Goal: Task Accomplishment & Management: Use online tool/utility

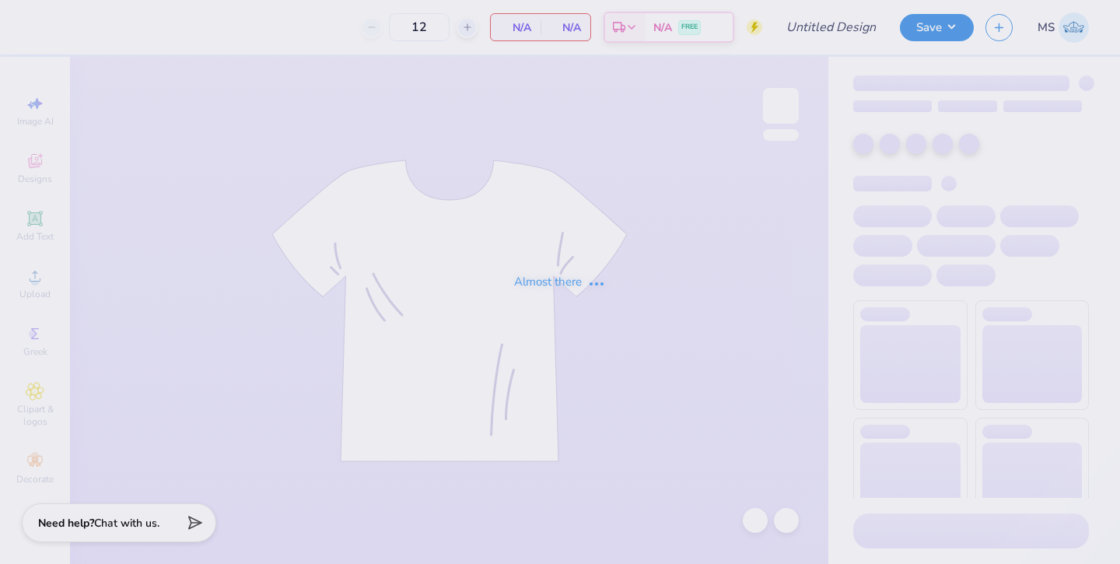
type input "HoF dance Property of Tees"
type input "100"
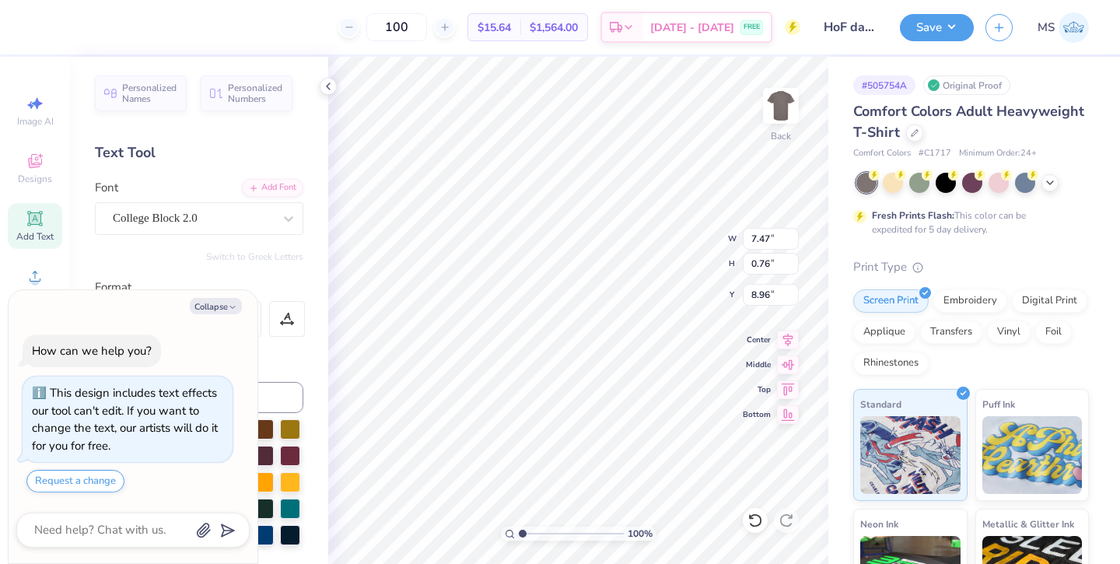
scroll to position [0, 5]
type textarea "x"
type textarea "DANCE C"
type textarea "x"
type textarea "DANCE Ch"
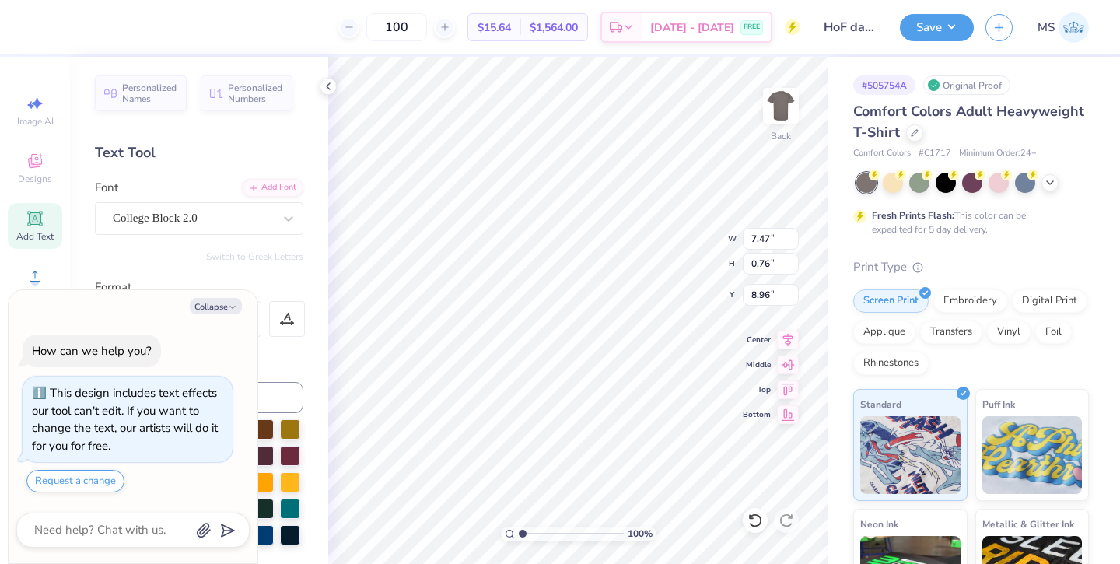
type textarea "x"
type textarea "DANCE Chal"
type textarea "x"
type textarea "DANCE Chall"
type textarea "x"
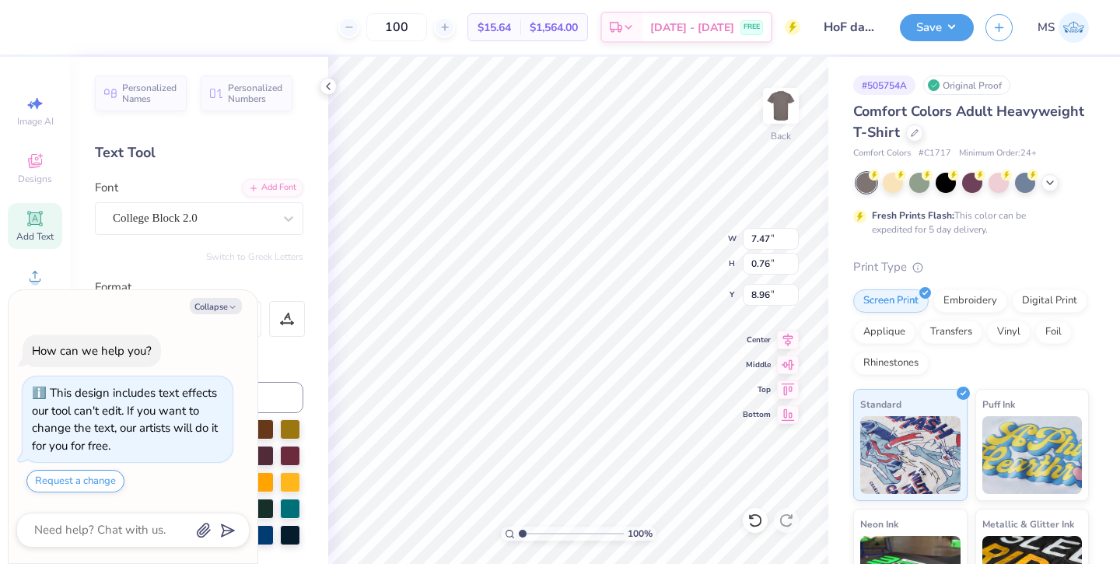
type textarea "DANCE Challe"
type textarea "x"
type textarea "DANCE Challeng"
type textarea "x"
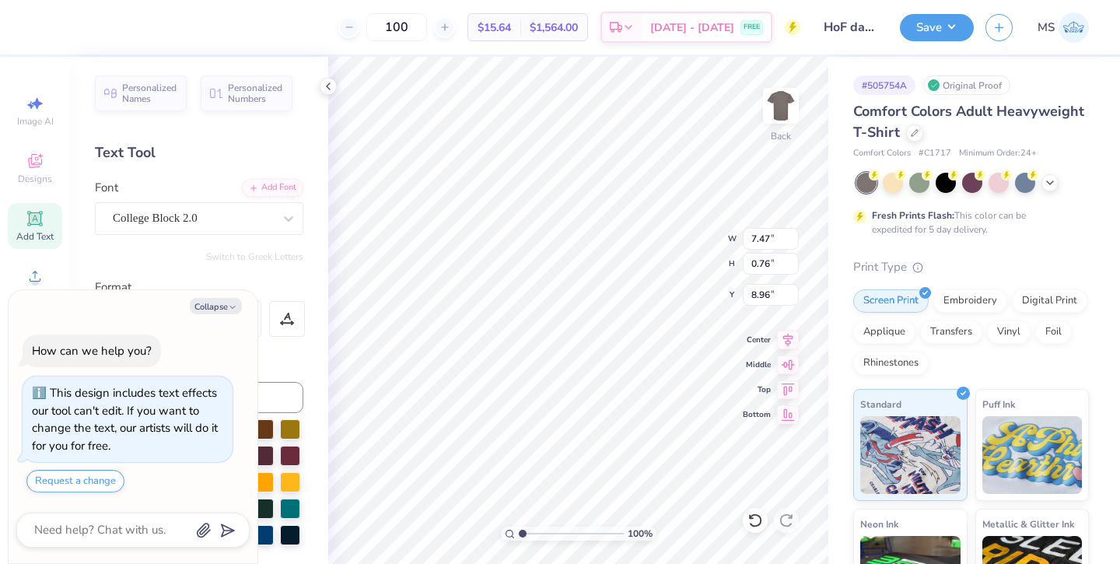
type textarea "DANCE Challenge"
click at [916, 27] on button "Save" at bounding box center [937, 25] width 74 height 27
type textarea "x"
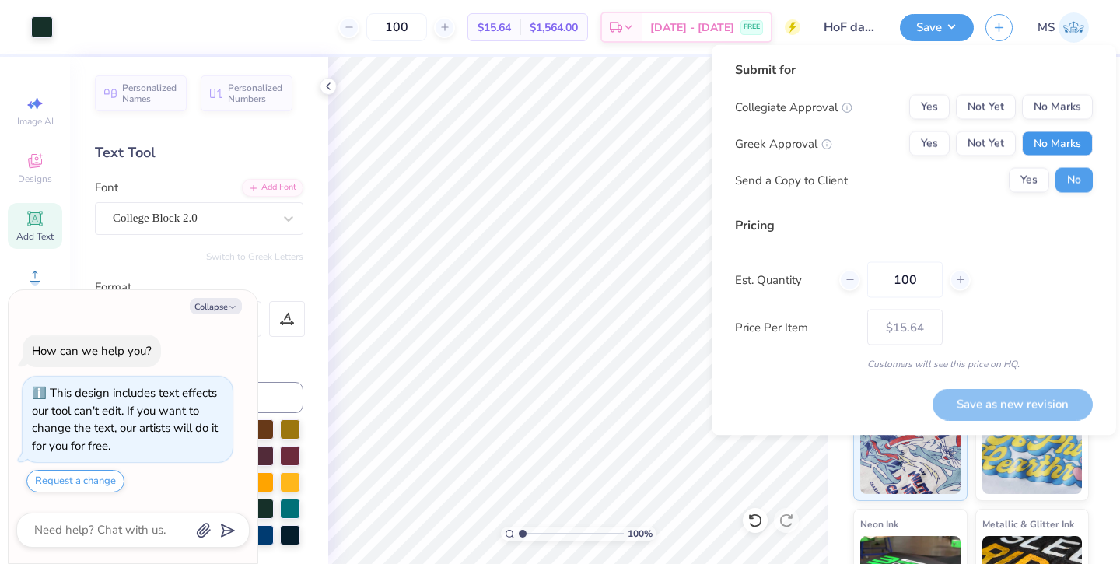
click at [1029, 144] on button "No Marks" at bounding box center [1057, 143] width 71 height 25
click at [1046, 117] on button "No Marks" at bounding box center [1057, 107] width 71 height 25
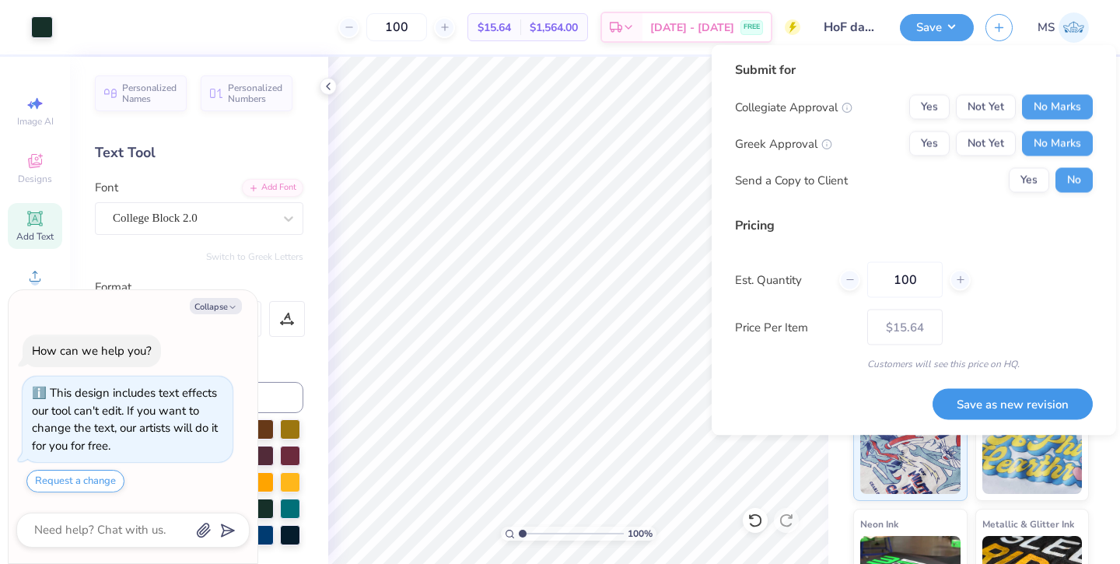
click at [973, 396] on button "Save as new revision" at bounding box center [1012, 404] width 160 height 32
type input "$15.64"
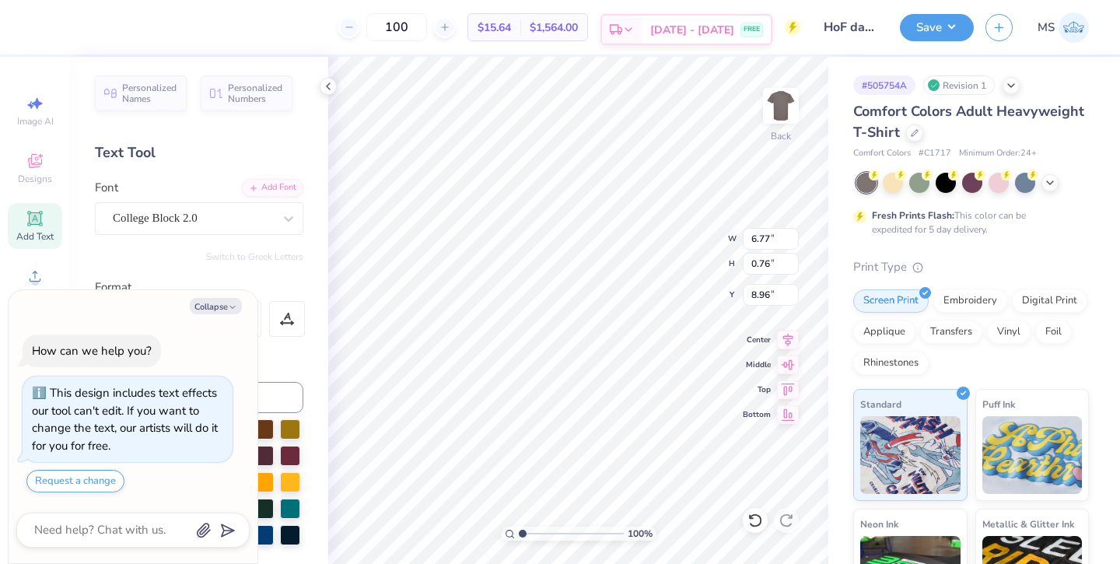
scroll to position [0, 2]
type textarea "x"
type textarea "DANCE Challenge"
type textarea "x"
type input "7.81"
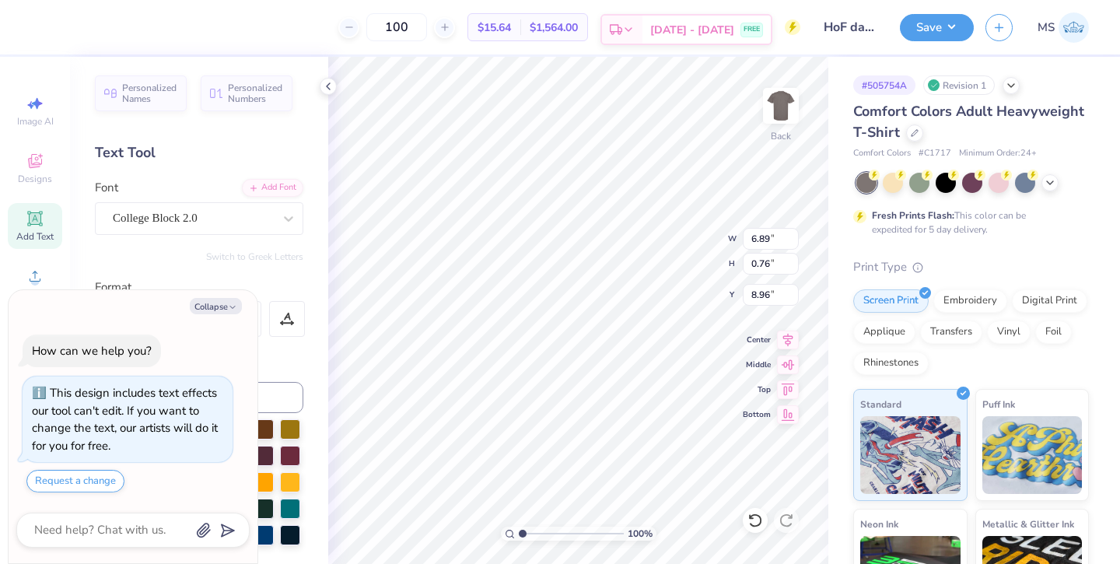
type input "0.86"
type input "8.86"
type textarea "x"
type input "9.05"
type textarea "x"
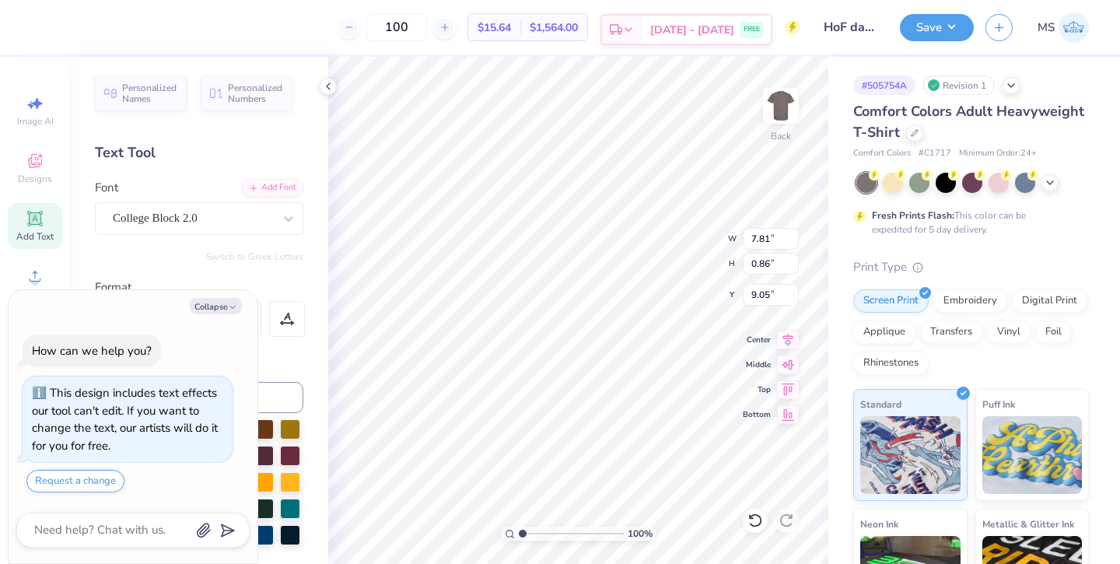
type textarea "DANCE Challenge"
type textarea "x"
type textarea "DANCE Challenge"
click at [933, 30] on button "Save" at bounding box center [937, 25] width 74 height 27
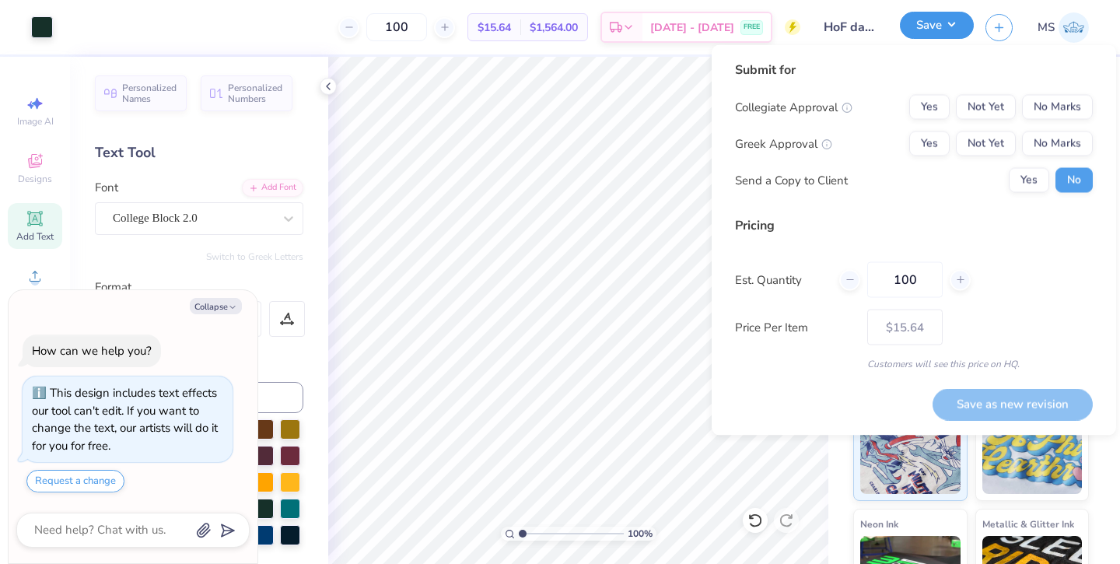
type textarea "x"
click at [1067, 135] on button "No Marks" at bounding box center [1057, 143] width 71 height 25
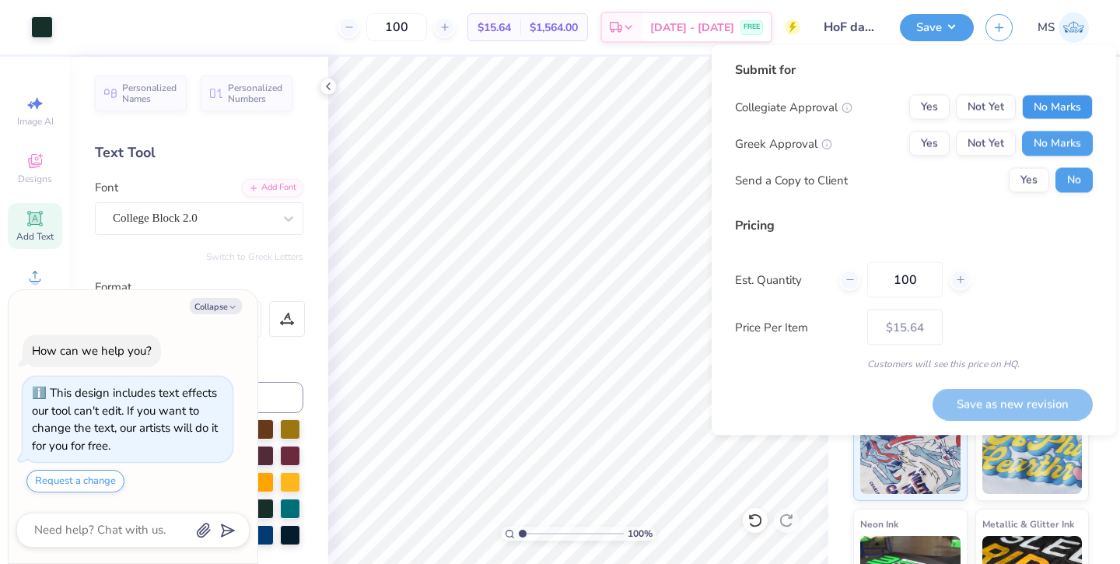
click at [1067, 107] on button "No Marks" at bounding box center [1057, 107] width 71 height 25
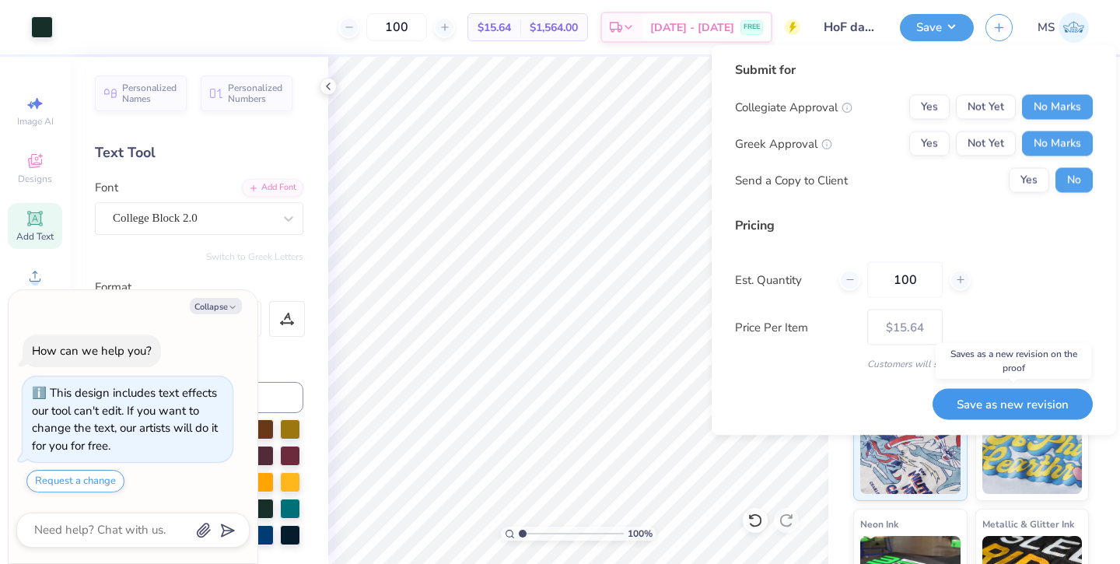
click at [1030, 410] on button "Save as new revision" at bounding box center [1012, 404] width 160 height 32
type input "$15.64"
type textarea "x"
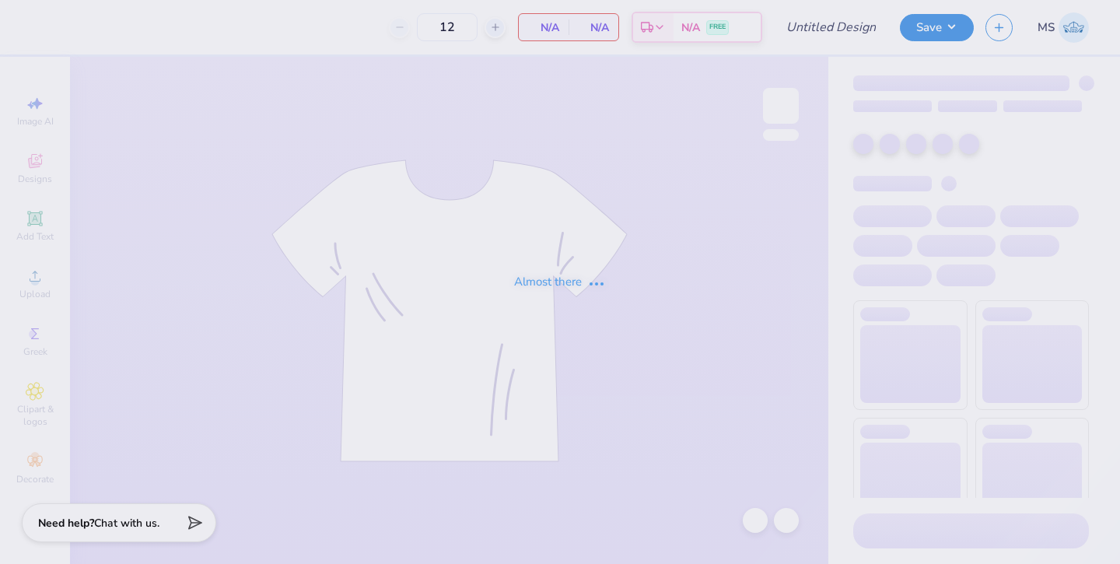
type input "HoF Dance Sweats"
type input "100"
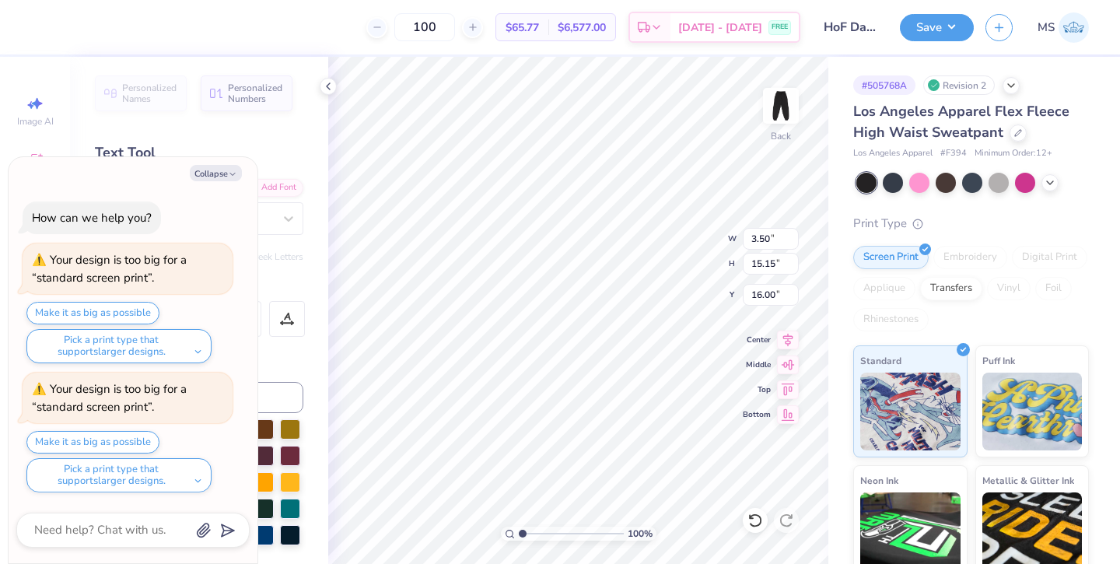
type textarea "x"
type input "16.15"
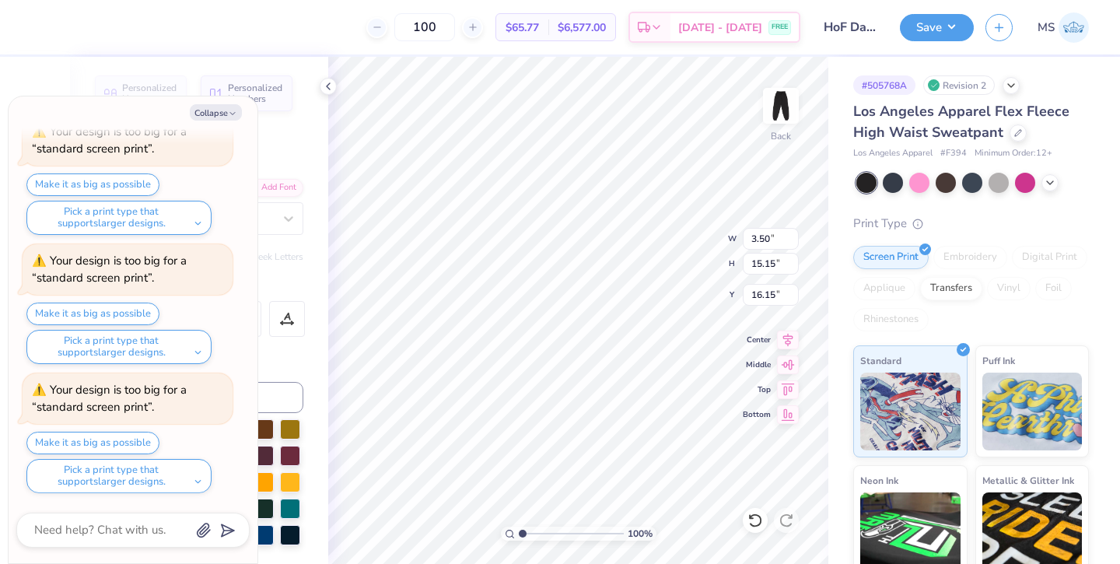
scroll to position [197, 0]
type textarea "x"
type input "17.84"
click at [228, 110] on icon "button" at bounding box center [232, 113] width 9 height 9
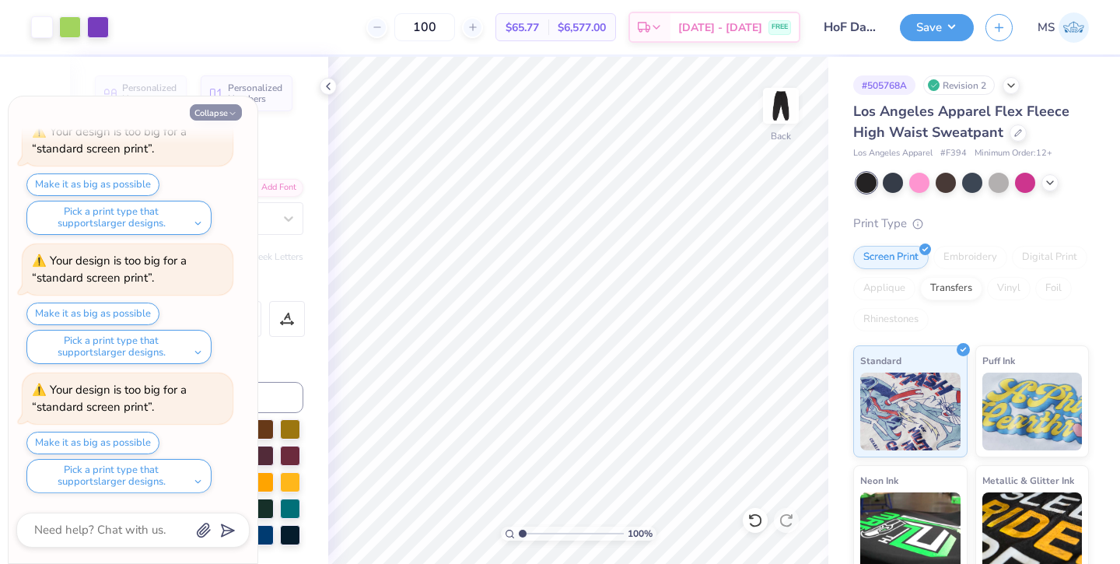
type textarea "x"
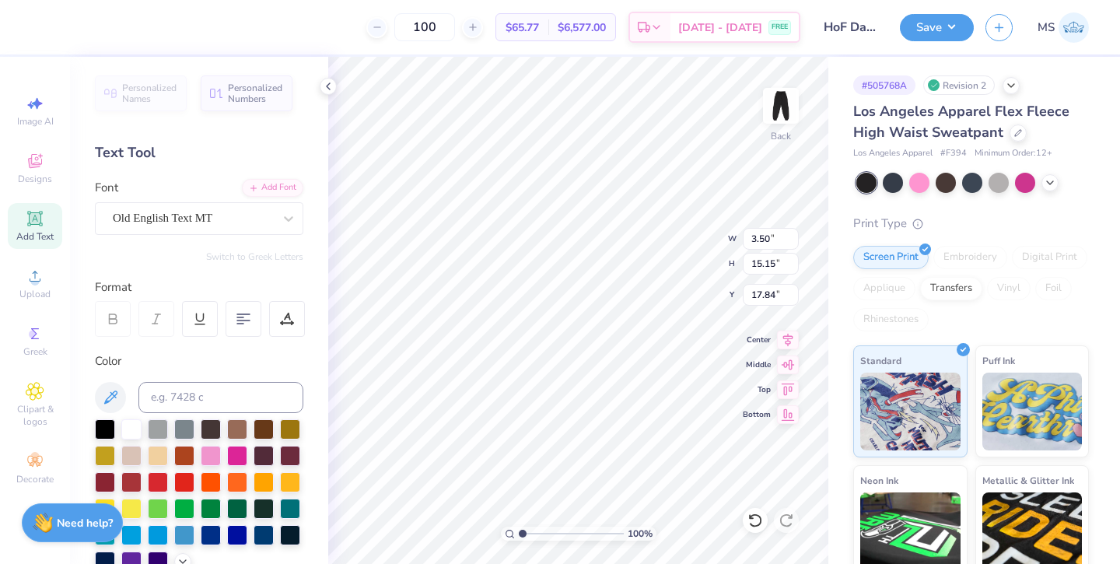
type input "15.89"
type input "3.69"
type input "15.97"
type input "14.81"
type input "3.74"
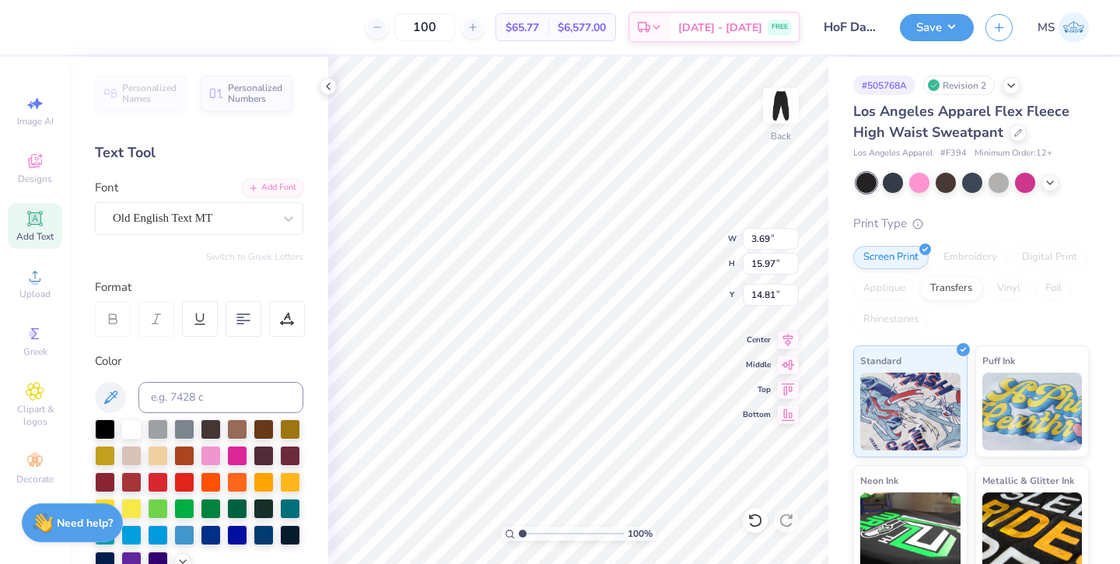
type input "16.21"
type input "14.57"
type input "3.82"
type input "16.53"
type input "14.25"
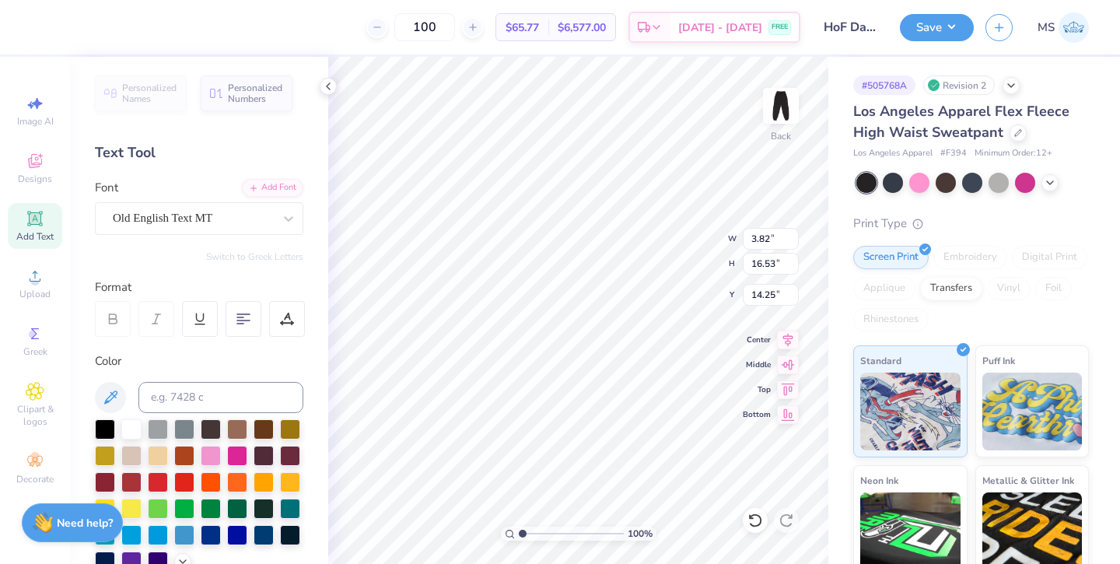
type input "3.97"
type input "17.20"
type input "13.58"
type input "4.16"
type input "18.00"
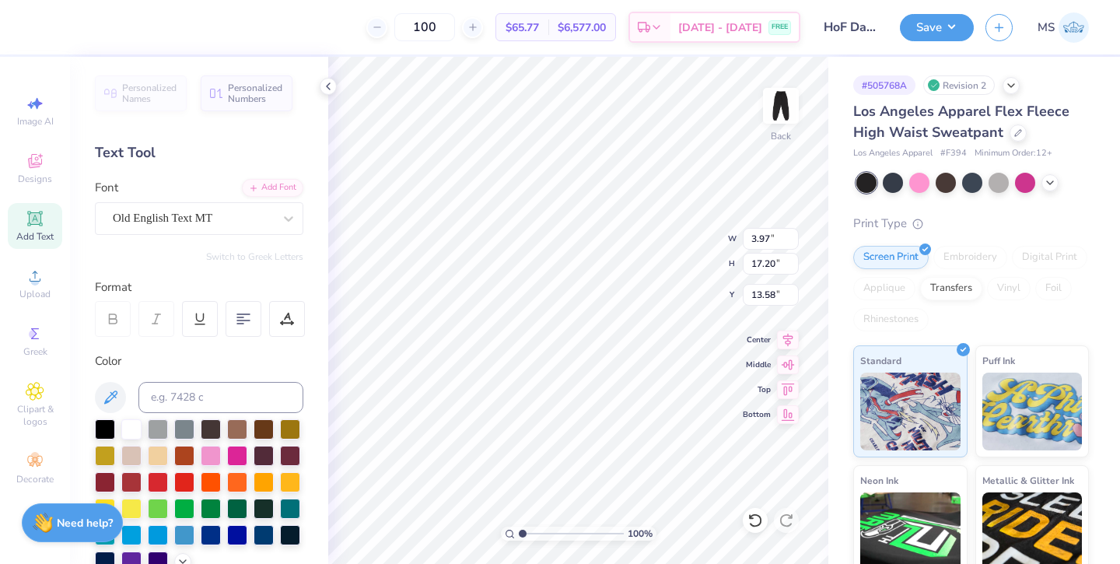
type input "12.79"
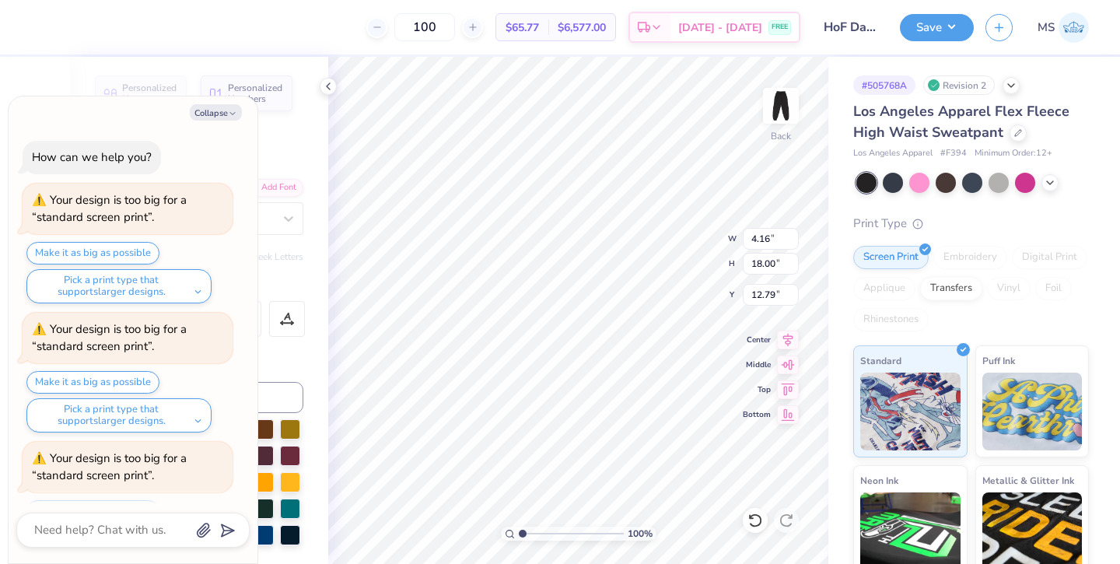
scroll to position [456, 0]
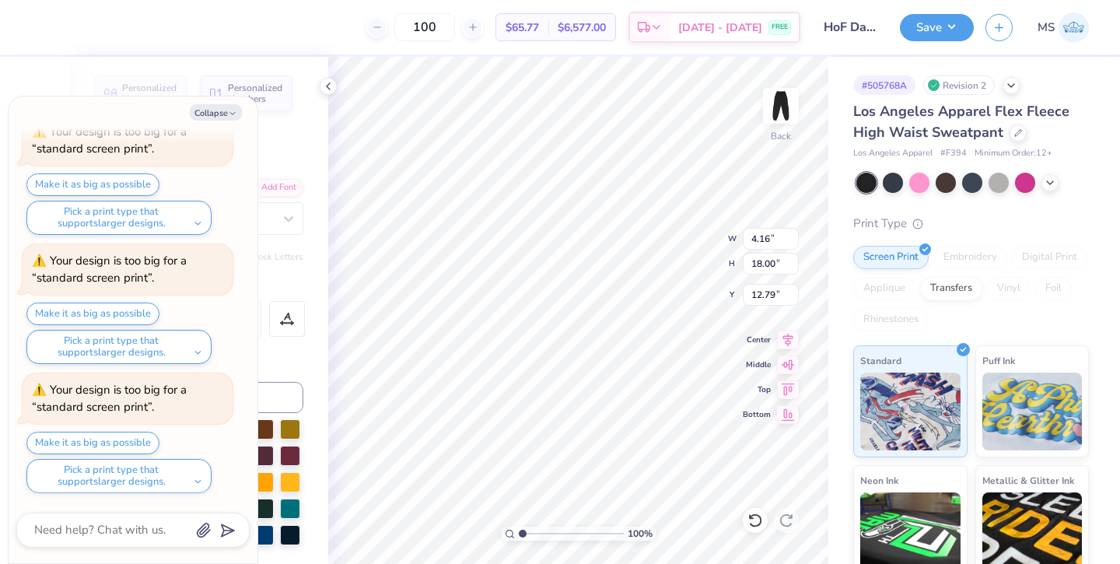
type textarea "x"
type input "12.71"
type textarea "x"
type input "13.56"
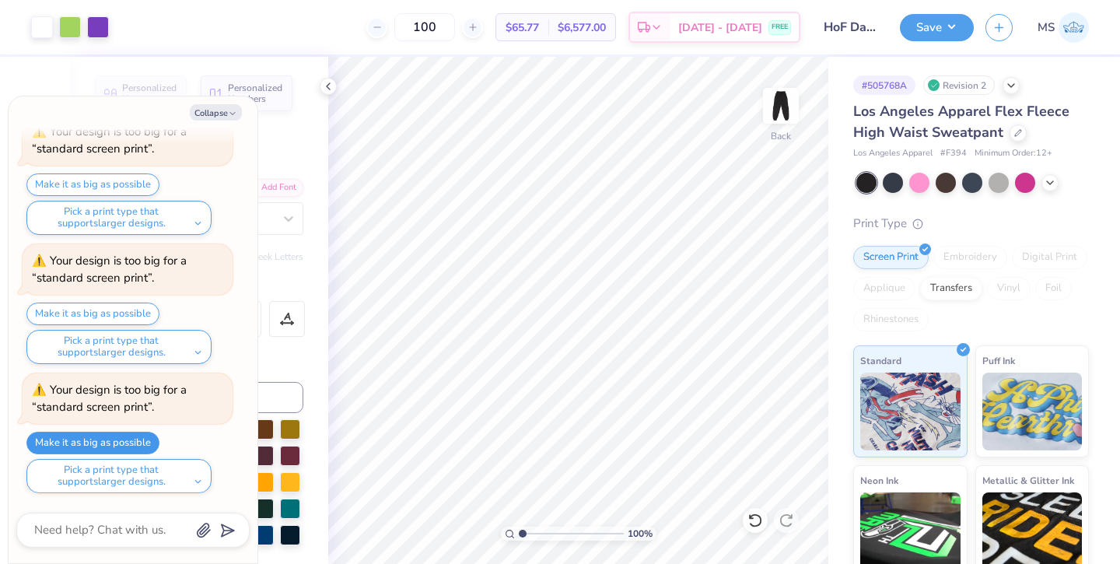
click at [128, 436] on button "Make it as big as possible" at bounding box center [92, 442] width 133 height 23
type textarea "x"
type input "14.41"
click at [927, 24] on button "Save" at bounding box center [937, 25] width 74 height 27
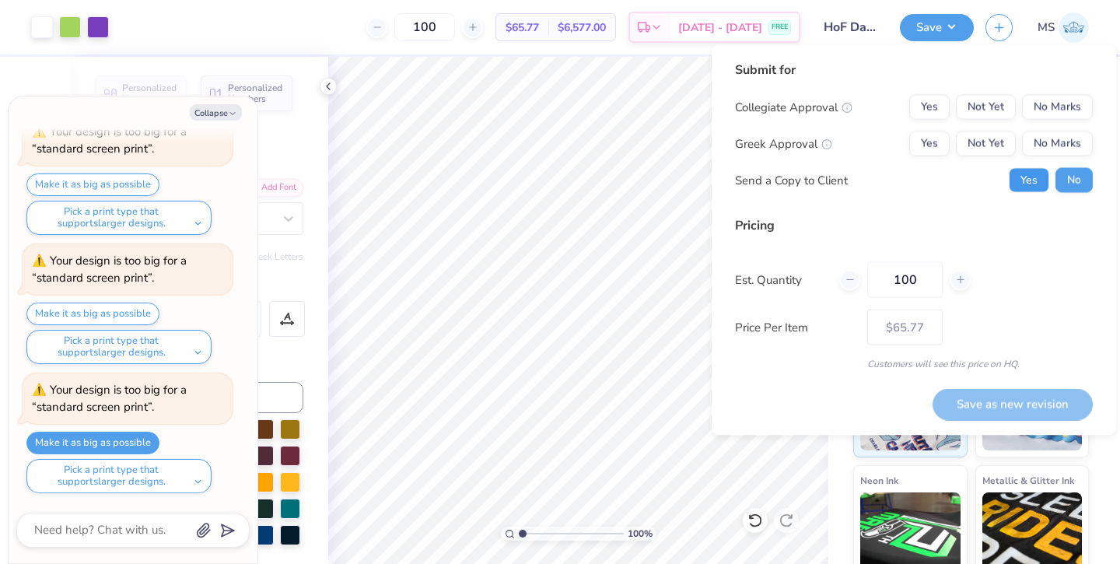
click at [1039, 181] on button "Yes" at bounding box center [1028, 180] width 40 height 25
type textarea "x"
click at [1046, 148] on button "No Marks" at bounding box center [1057, 143] width 71 height 25
click at [1046, 112] on button "No Marks" at bounding box center [1057, 107] width 71 height 25
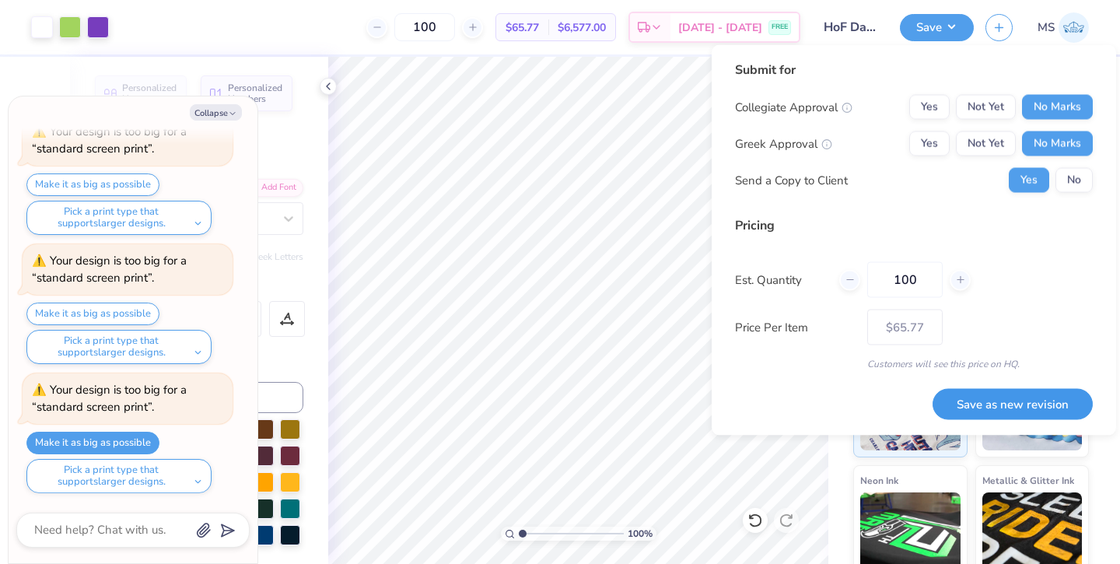
click at [1018, 391] on button "Save as new revision" at bounding box center [1012, 404] width 160 height 32
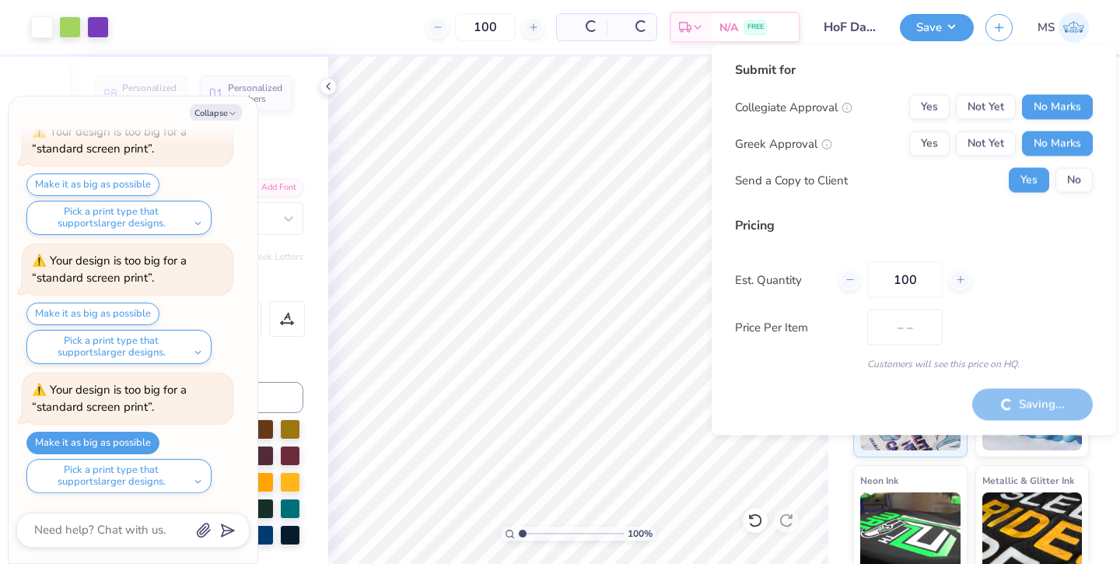
type input "$65.77"
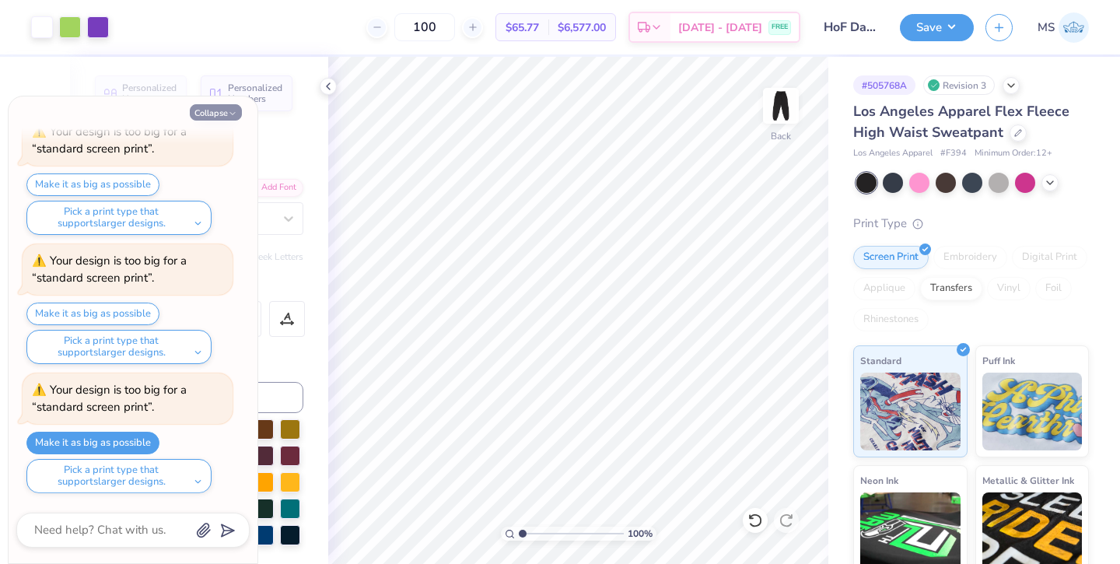
click at [215, 104] on button "Collapse" at bounding box center [216, 112] width 52 height 16
type textarea "x"
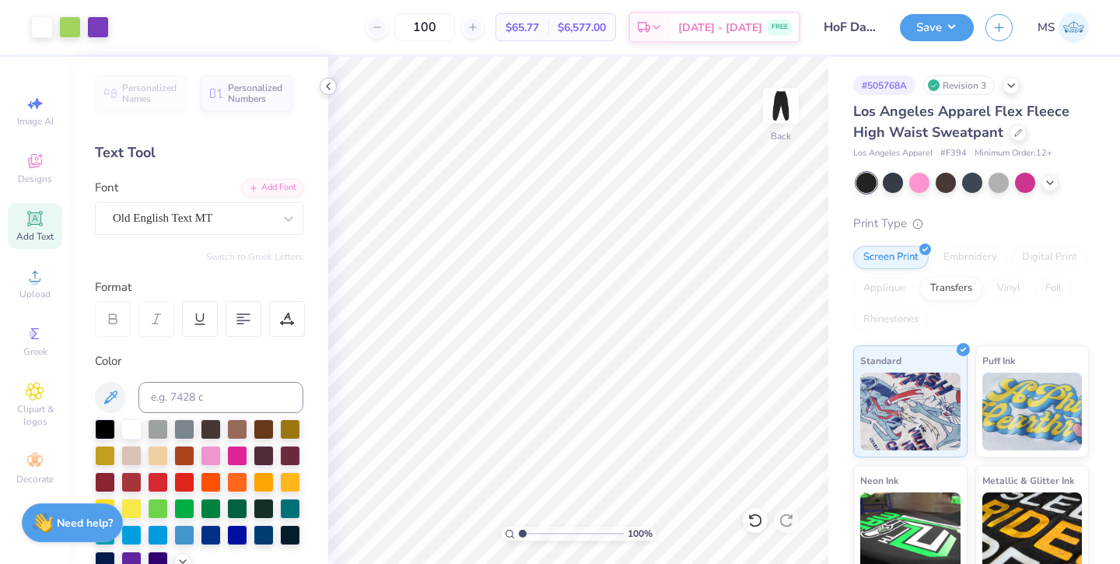
click at [326, 90] on icon at bounding box center [328, 86] width 12 height 12
